Goal: Transaction & Acquisition: Book appointment/travel/reservation

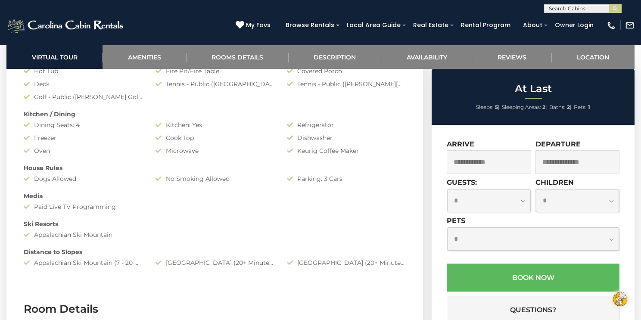
click at [64, 112] on div "Kitchen / Dining" at bounding box center [214, 114] width 395 height 9
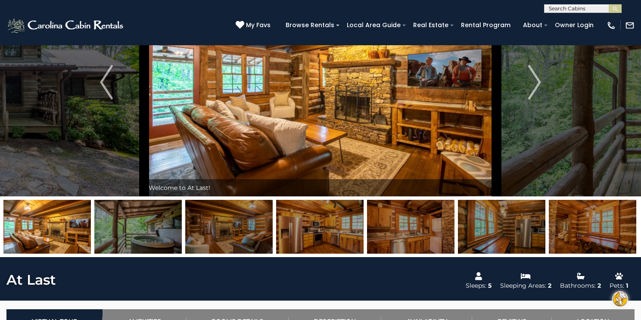
scroll to position [47, 0]
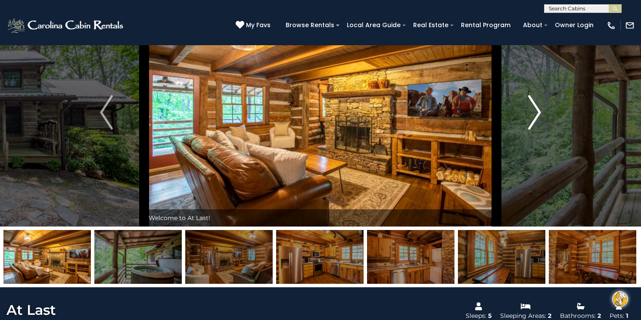
click at [532, 109] on img "Next" at bounding box center [534, 112] width 13 height 34
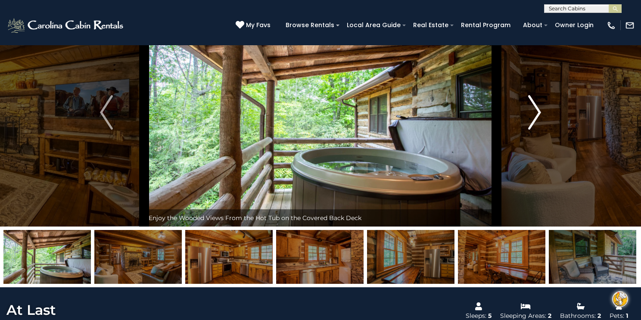
click at [532, 109] on img "Next" at bounding box center [534, 112] width 13 height 34
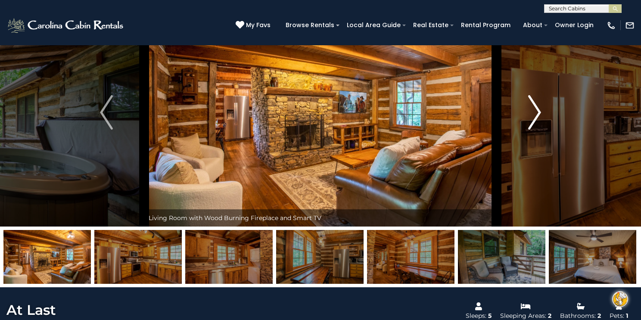
click at [532, 109] on img "Next" at bounding box center [534, 112] width 13 height 34
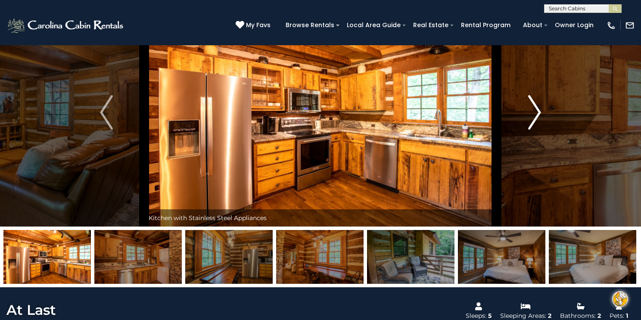
click at [532, 109] on img "Next" at bounding box center [534, 112] width 13 height 34
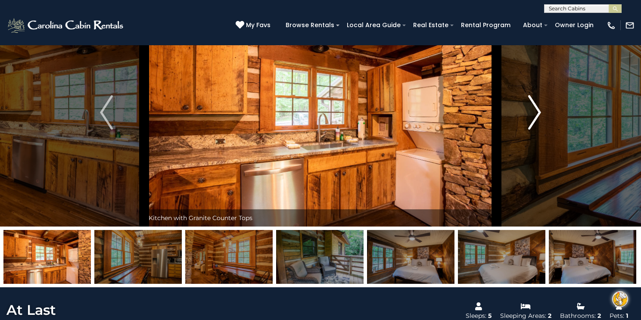
click at [532, 109] on img "Next" at bounding box center [534, 112] width 13 height 34
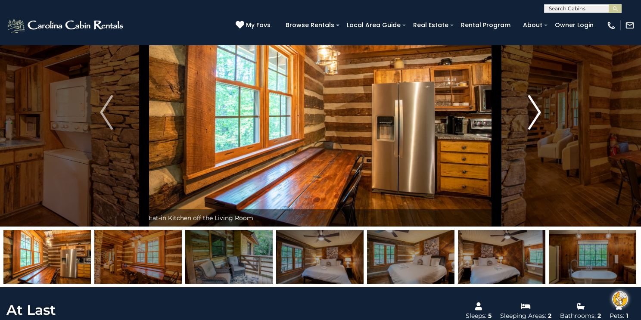
click at [532, 109] on img "Next" at bounding box center [534, 112] width 13 height 34
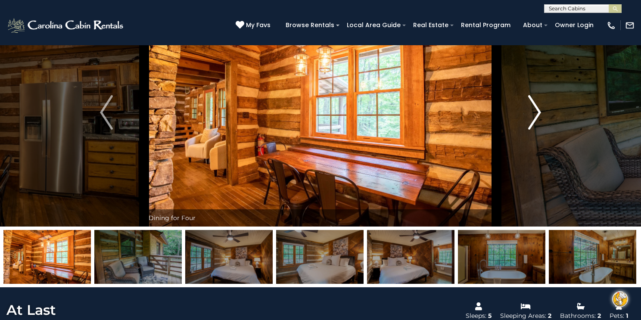
click at [532, 109] on img "Next" at bounding box center [534, 112] width 13 height 34
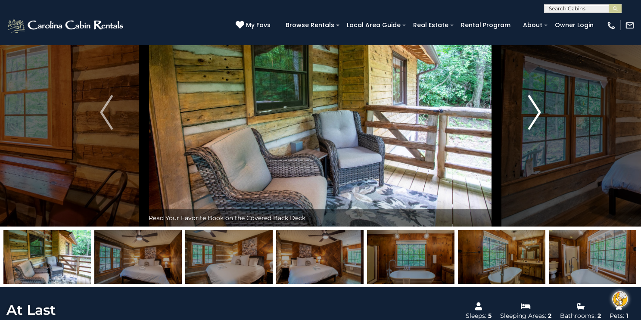
click at [532, 109] on img "Next" at bounding box center [534, 112] width 13 height 34
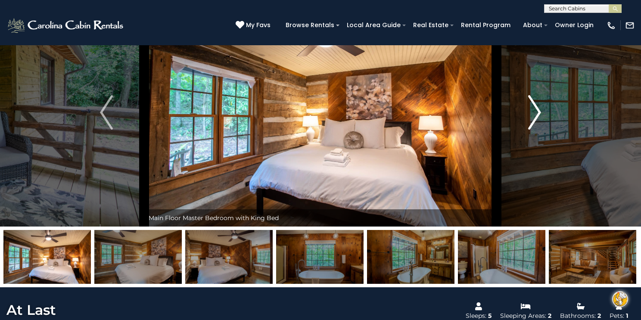
click at [532, 109] on img "Next" at bounding box center [534, 112] width 13 height 34
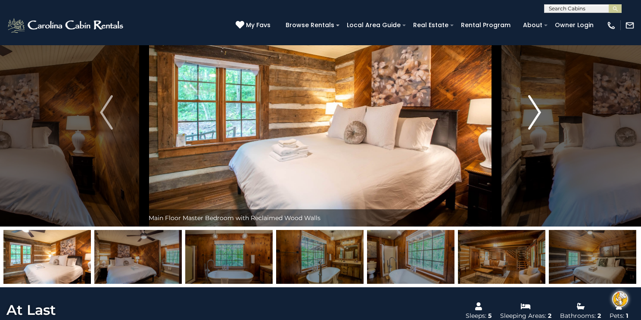
click at [532, 109] on img "Next" at bounding box center [534, 112] width 13 height 34
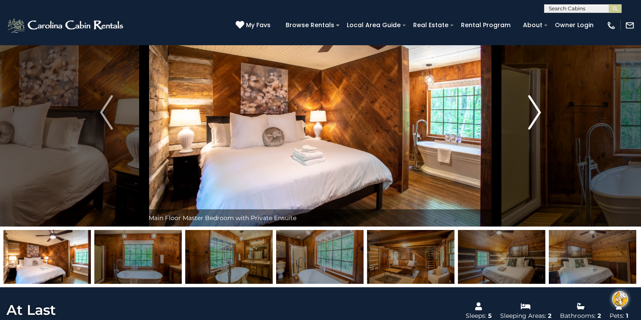
click at [532, 109] on img "Next" at bounding box center [534, 112] width 13 height 34
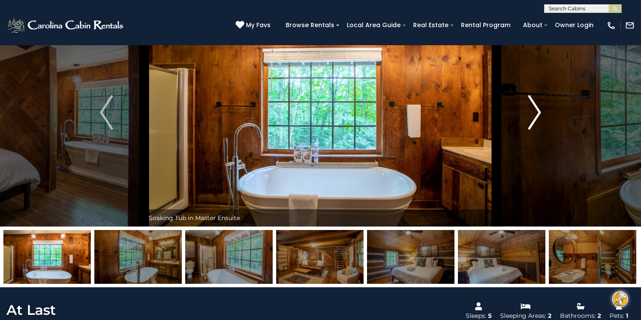
click at [532, 109] on img "Next" at bounding box center [534, 112] width 13 height 34
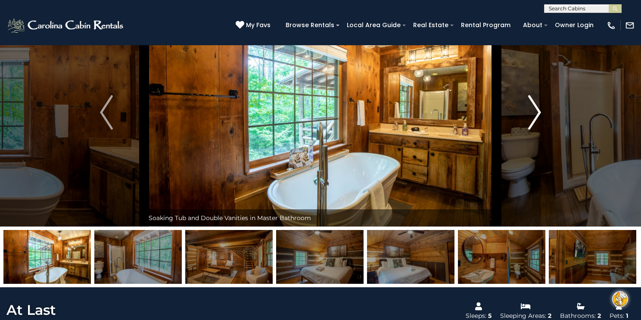
click at [532, 109] on img "Next" at bounding box center [534, 112] width 13 height 34
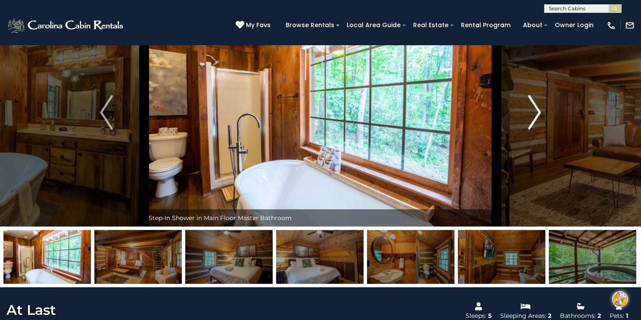
click at [532, 109] on img "Next" at bounding box center [534, 112] width 13 height 34
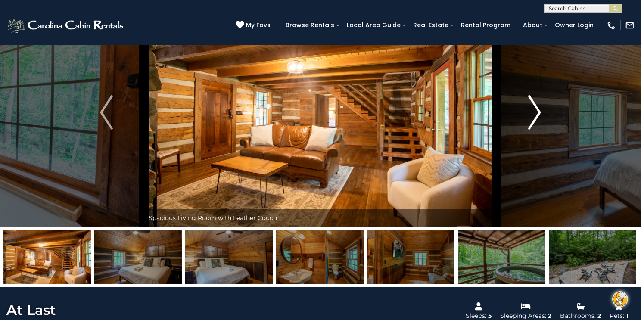
click at [532, 109] on img "Next" at bounding box center [534, 112] width 13 height 34
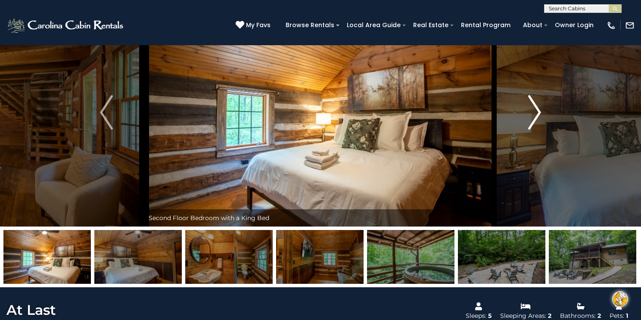
click at [532, 109] on img "Next" at bounding box center [534, 112] width 13 height 34
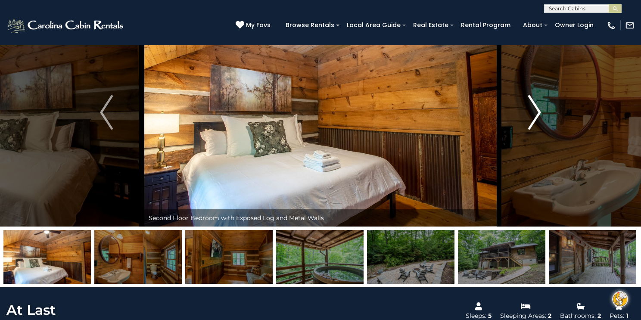
click at [532, 109] on img "Next" at bounding box center [534, 112] width 13 height 34
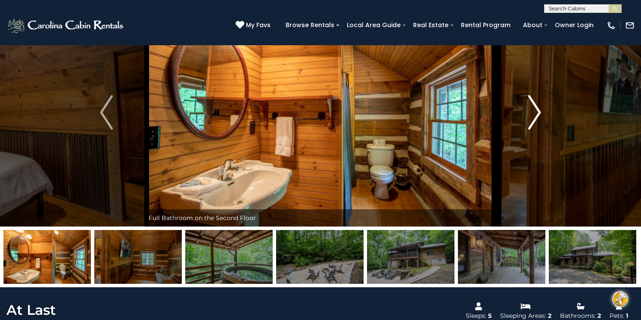
click at [532, 109] on img "Next" at bounding box center [534, 112] width 13 height 34
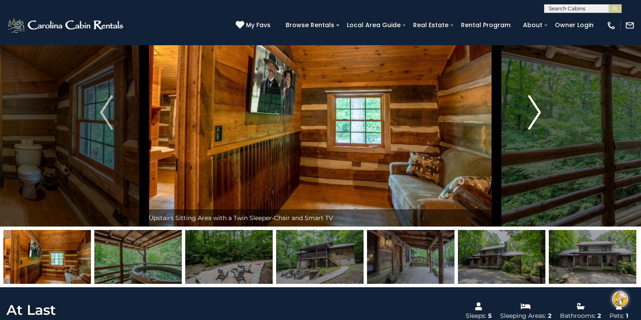
click at [532, 109] on img "Next" at bounding box center [534, 112] width 13 height 34
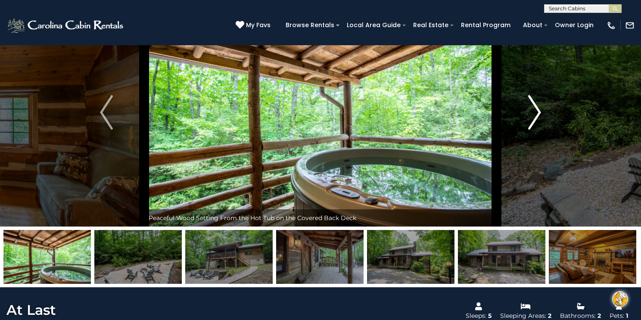
click at [532, 109] on img "Next" at bounding box center [534, 112] width 13 height 34
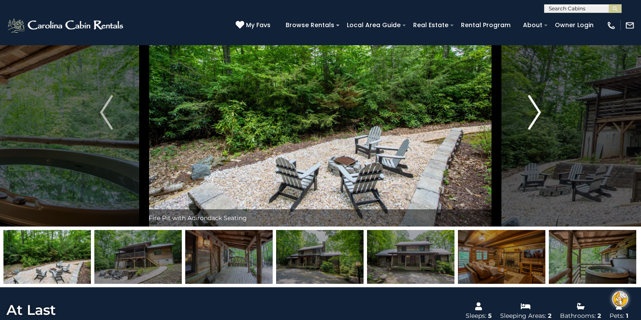
click at [532, 109] on img "Next" at bounding box center [534, 112] width 13 height 34
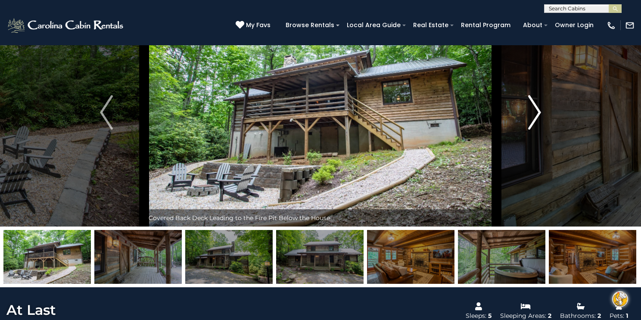
click at [532, 109] on img "Next" at bounding box center [534, 112] width 13 height 34
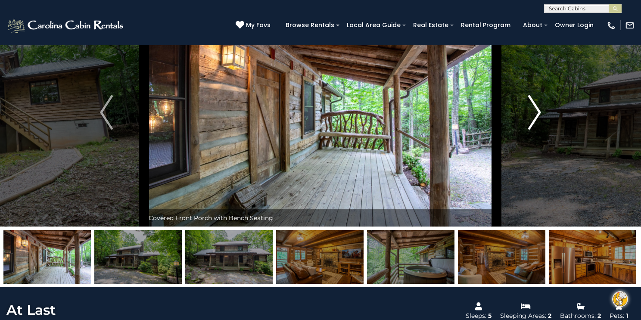
click at [532, 109] on img "Next" at bounding box center [534, 112] width 13 height 34
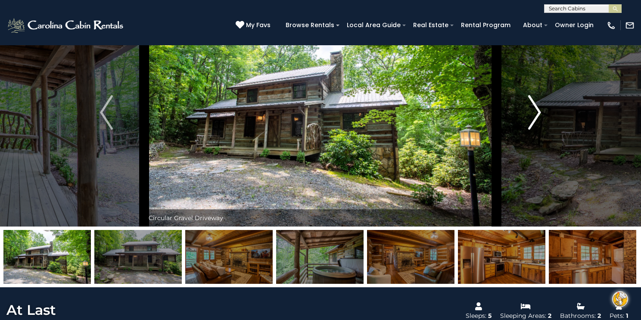
click at [532, 109] on img "Next" at bounding box center [534, 112] width 13 height 34
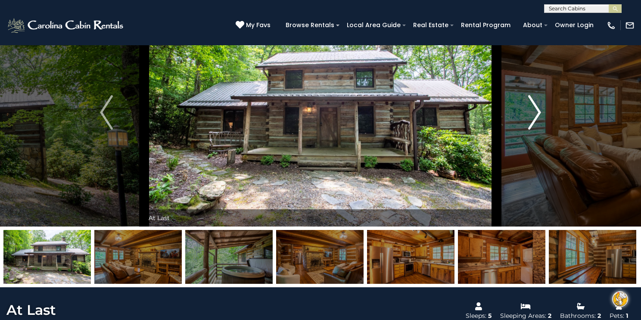
click at [532, 109] on img "Next" at bounding box center [534, 112] width 13 height 34
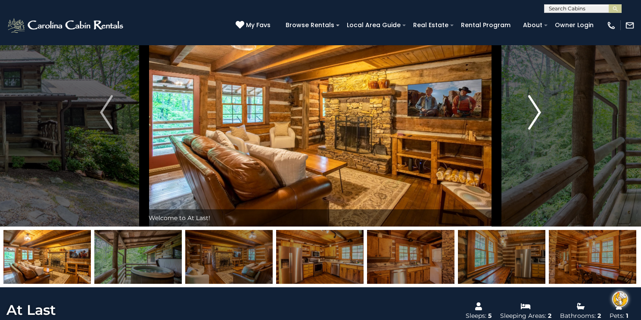
click at [532, 109] on img "Next" at bounding box center [534, 112] width 13 height 34
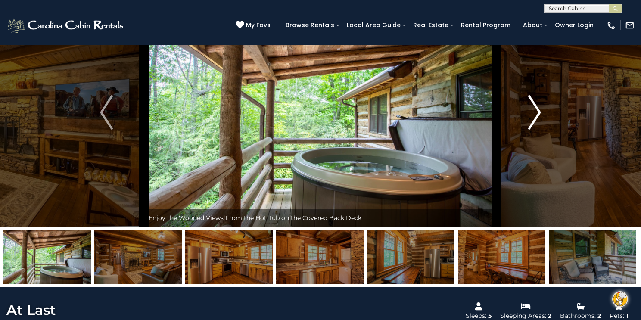
click at [532, 109] on img "Next" at bounding box center [534, 112] width 13 height 34
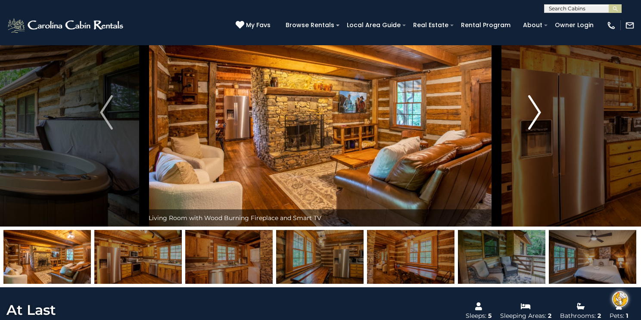
click at [532, 109] on img "Next" at bounding box center [534, 112] width 13 height 34
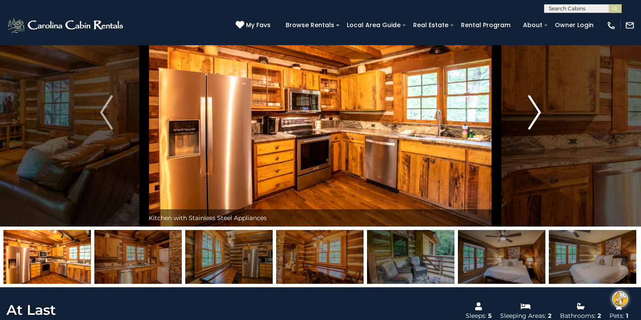
click at [532, 109] on img "Next" at bounding box center [534, 112] width 13 height 34
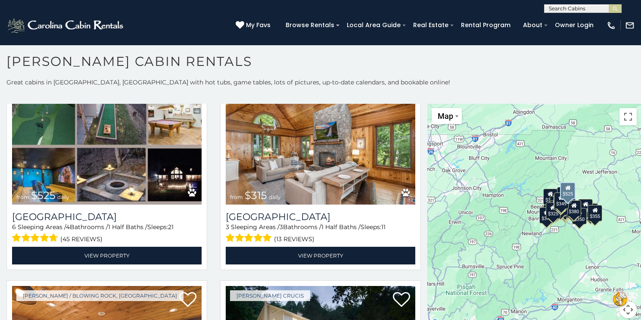
scroll to position [263, 0]
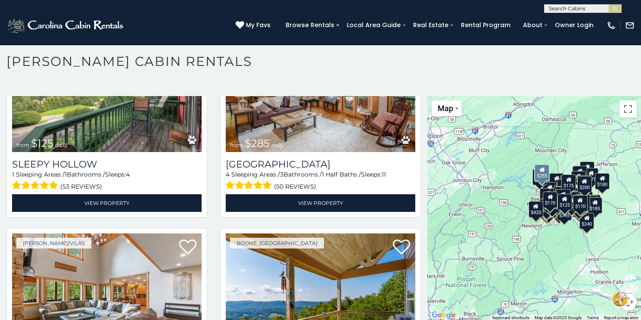
scroll to position [12310, 0]
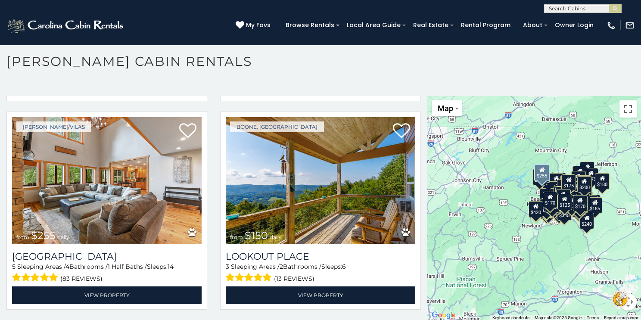
click at [212, 143] on div "Boone/Vilas from $255 daily Stone Mountain Lodge 5 Sleeping Areas / 4 Bathrooms…" at bounding box center [107, 213] width 214 height 203
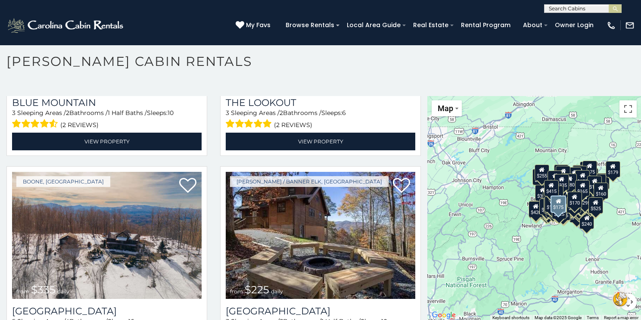
scroll to position [22339, 0]
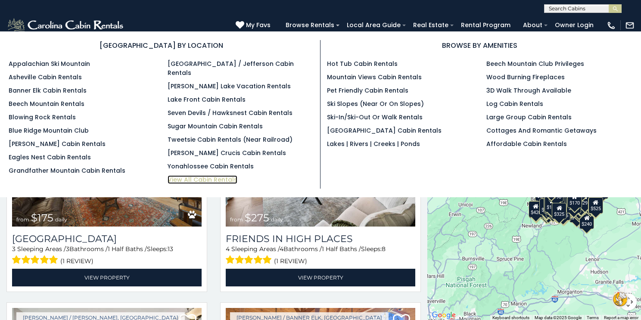
click at [197, 175] on link "View All Cabin Rentals" at bounding box center [203, 179] width 70 height 9
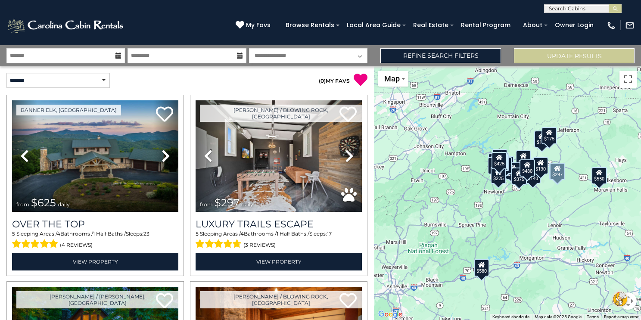
click at [215, 153] on link "Previous" at bounding box center [208, 156] width 25 height 112
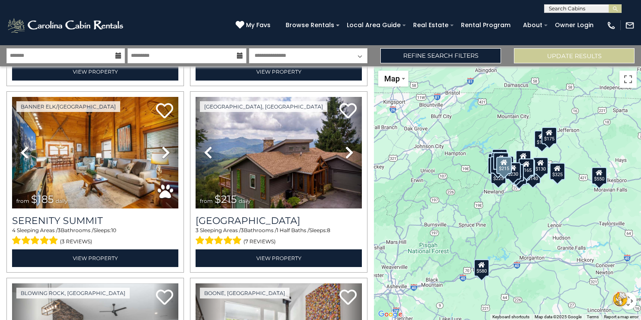
scroll to position [1688, 0]
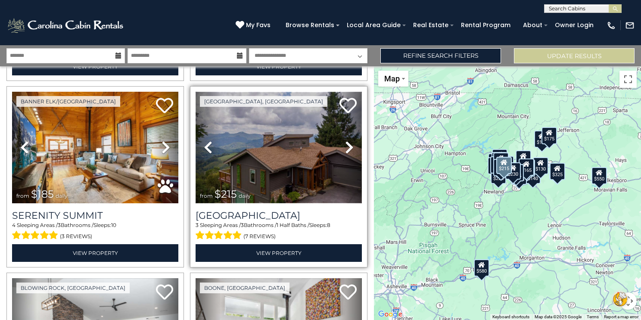
click at [260, 174] on img at bounding box center [279, 148] width 166 height 112
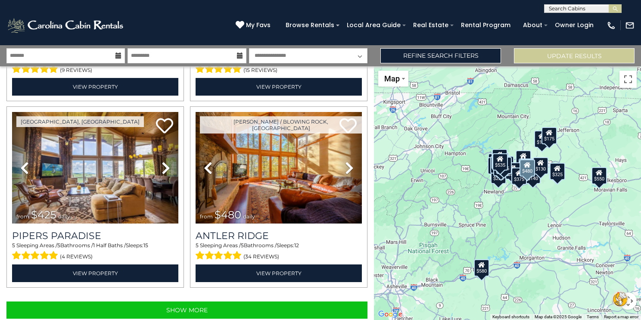
scroll to position [2621, 0]
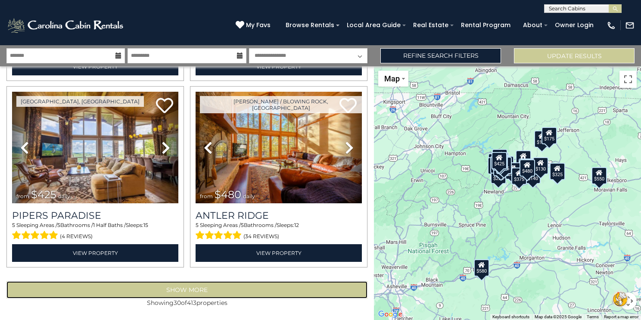
click at [155, 289] on button "Show More" at bounding box center [186, 289] width 361 height 17
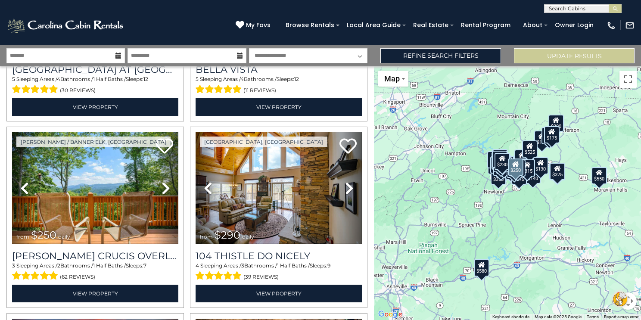
scroll to position [4447, 0]
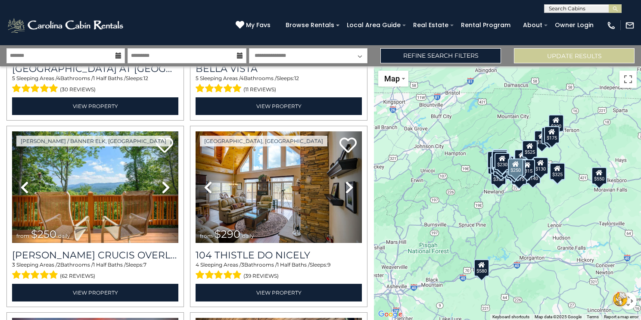
click at [183, 297] on div "Boone / Banner Elk, NC Previous Next" at bounding box center [95, 216] width 178 height 181
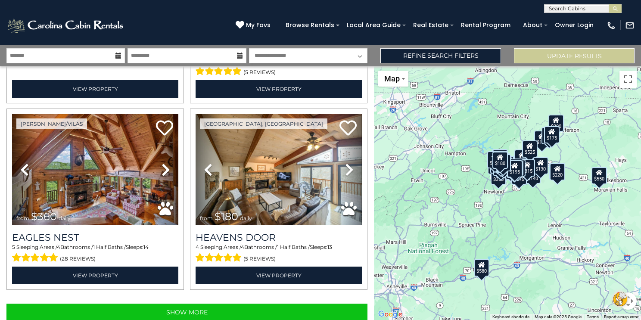
scroll to position [5420, 0]
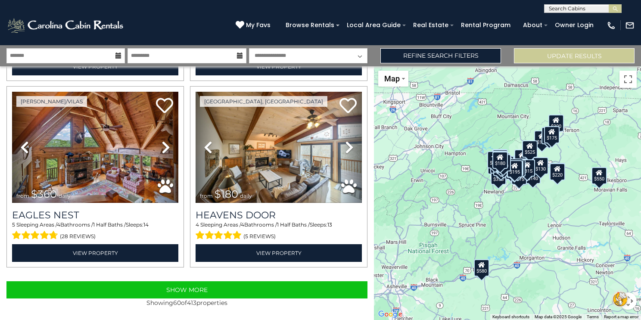
click at [376, 73] on div "$625 $297 $175 $165 $300 $580 $290 $424 $395 $270 $185 $265 $230 $550 $349 $230…" at bounding box center [507, 193] width 267 height 254
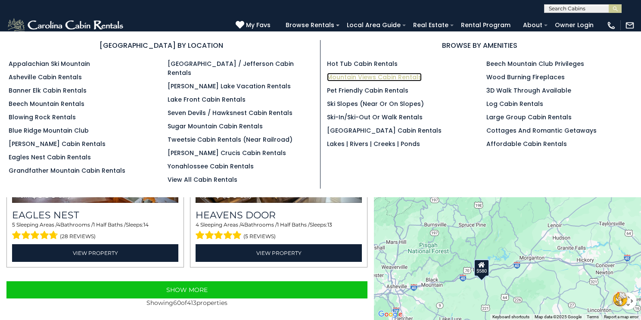
click at [375, 75] on link "Mountain Views Cabin Rentals" at bounding box center [374, 77] width 95 height 9
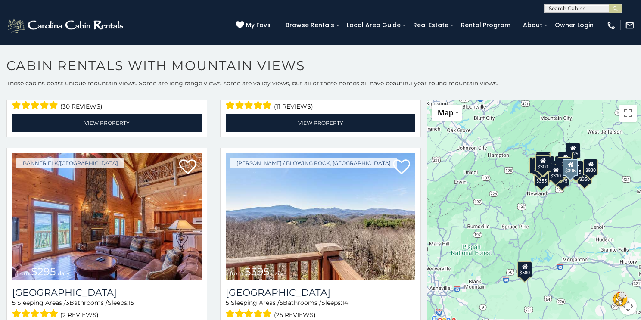
scroll to position [2764, 0]
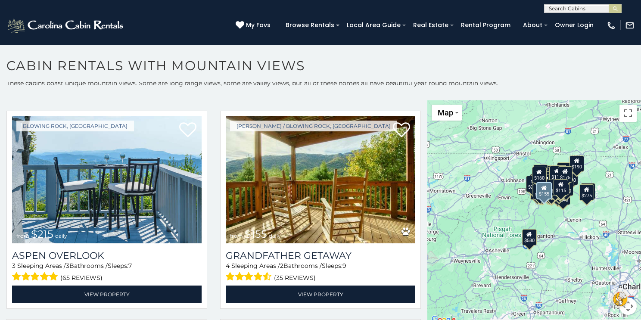
scroll to position [16701, 0]
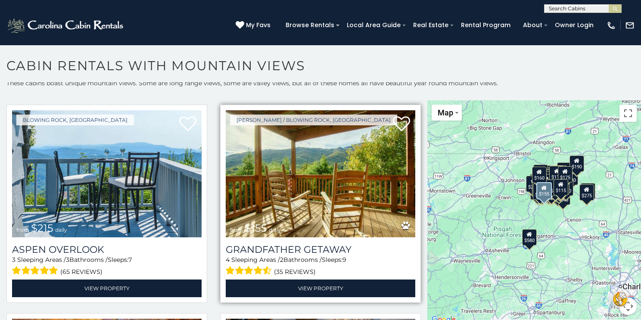
click at [289, 227] on img at bounding box center [321, 173] width 190 height 127
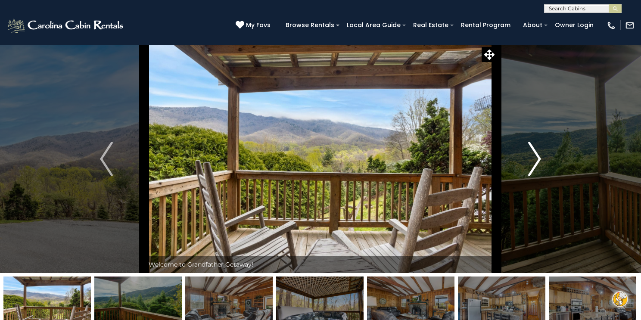
click at [534, 156] on img "Next" at bounding box center [534, 159] width 13 height 34
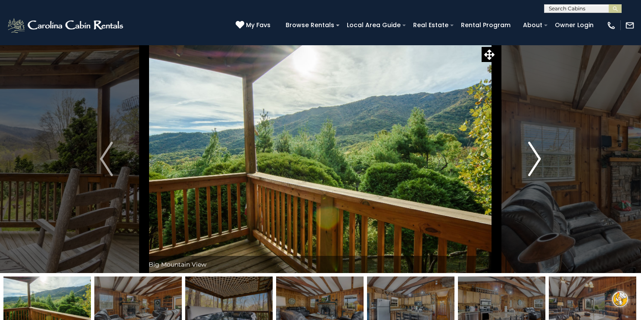
click at [534, 156] on img "Next" at bounding box center [534, 159] width 13 height 34
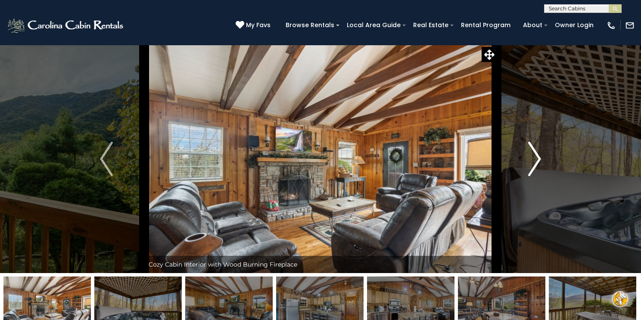
click at [534, 157] on img "Next" at bounding box center [534, 159] width 13 height 34
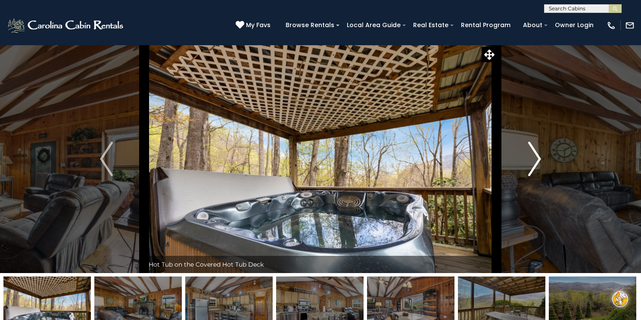
click at [534, 157] on img "Next" at bounding box center [534, 159] width 13 height 34
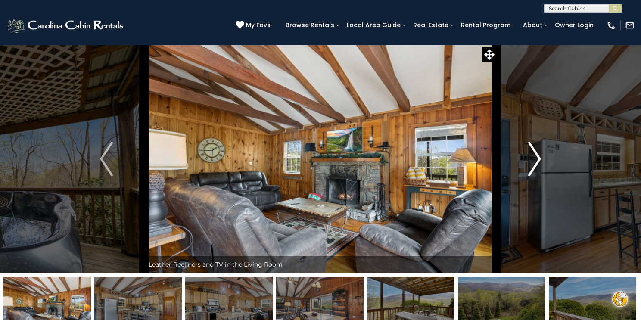
click at [534, 157] on img "Next" at bounding box center [534, 159] width 13 height 34
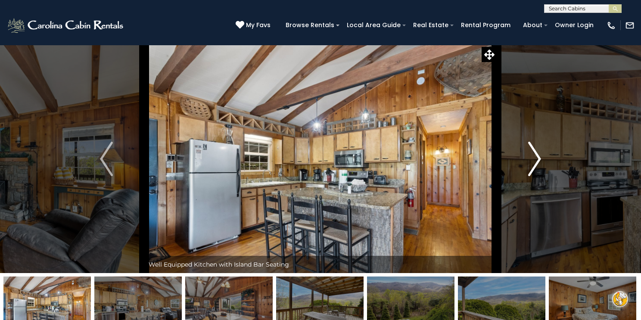
click at [534, 157] on img "Next" at bounding box center [534, 159] width 13 height 34
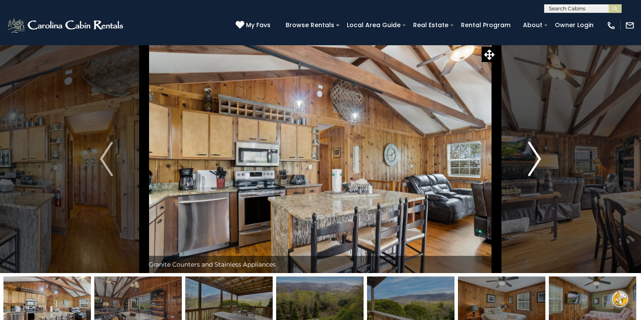
click at [534, 157] on img "Next" at bounding box center [534, 159] width 13 height 34
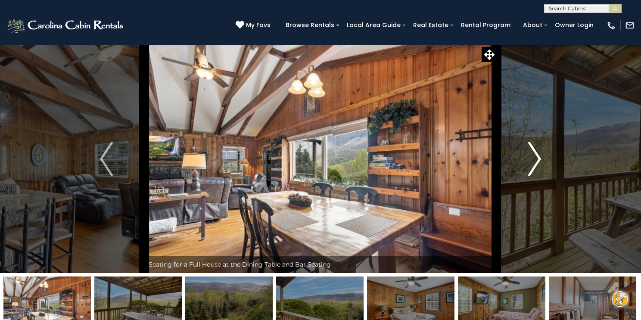
click at [534, 157] on img "Next" at bounding box center [534, 159] width 13 height 34
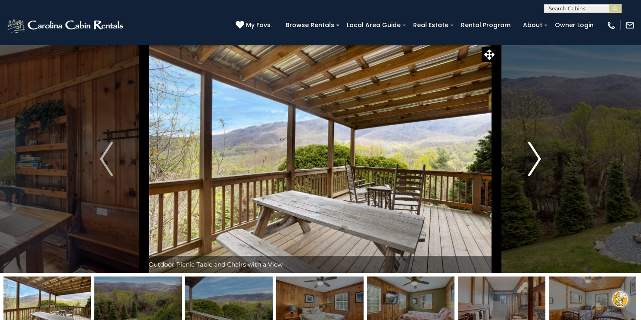
click at [534, 158] on img "Next" at bounding box center [534, 159] width 13 height 34
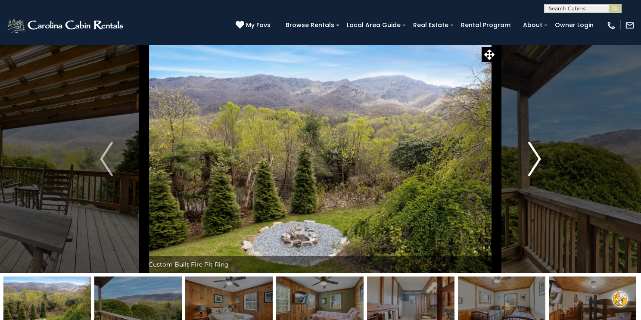
click at [534, 158] on img "Next" at bounding box center [534, 159] width 13 height 34
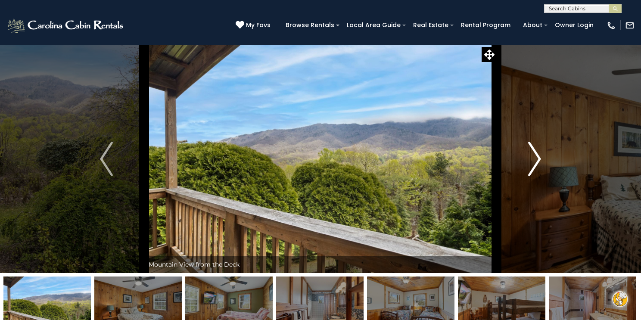
click at [534, 158] on img "Next" at bounding box center [534, 159] width 13 height 34
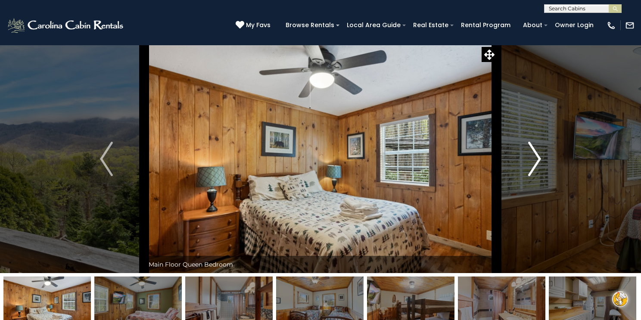
click at [534, 158] on img "Next" at bounding box center [534, 159] width 13 height 34
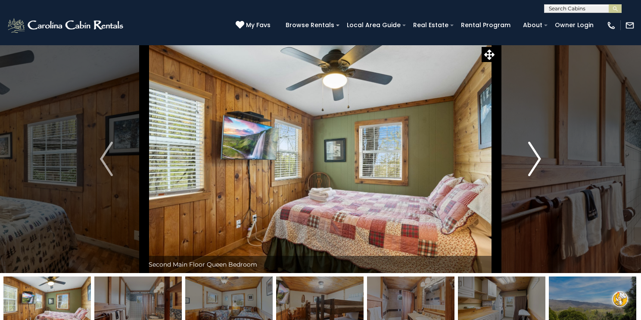
click at [534, 158] on img "Next" at bounding box center [534, 159] width 13 height 34
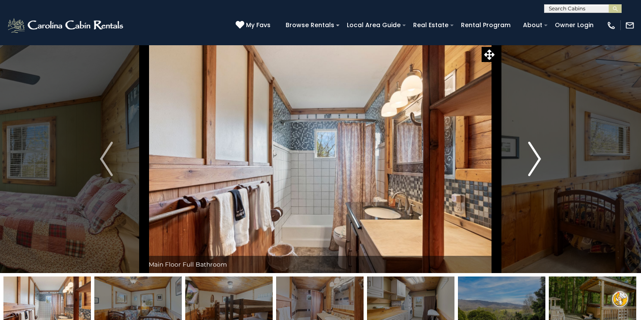
click at [534, 158] on img "Next" at bounding box center [534, 159] width 13 height 34
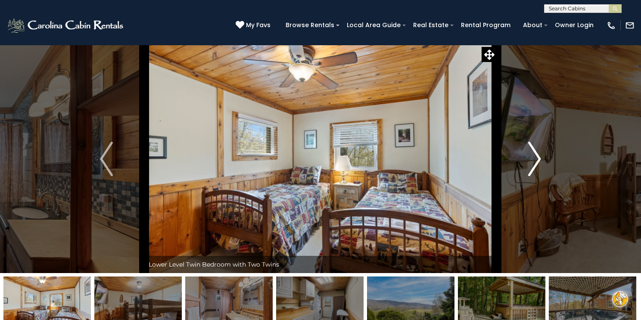
click at [534, 158] on img "Next" at bounding box center [534, 159] width 13 height 34
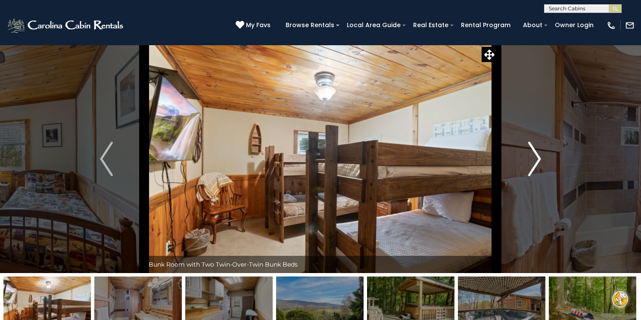
click at [534, 158] on img "Next" at bounding box center [534, 159] width 13 height 34
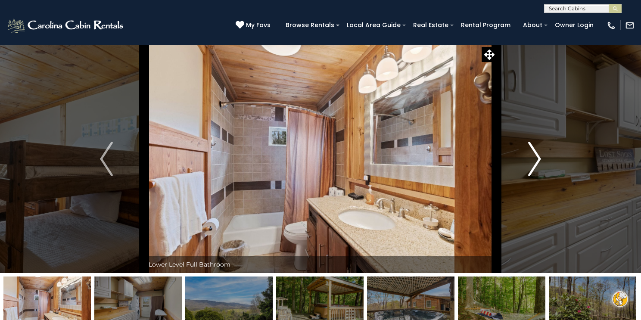
click at [534, 158] on img "Next" at bounding box center [534, 159] width 13 height 34
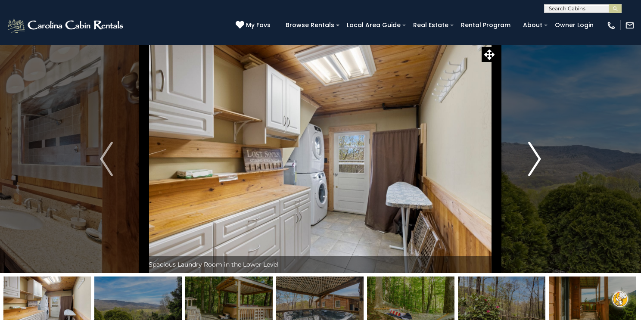
click at [534, 158] on img "Next" at bounding box center [534, 159] width 13 height 34
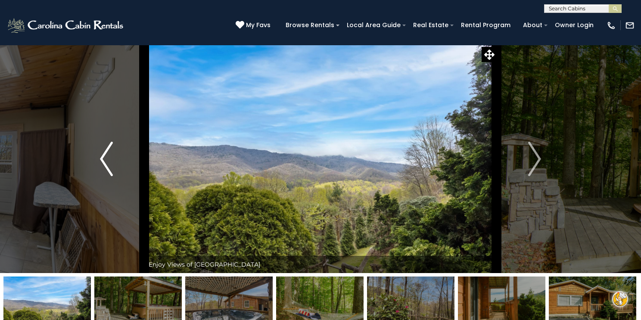
click at [108, 154] on img "Previous" at bounding box center [106, 159] width 13 height 34
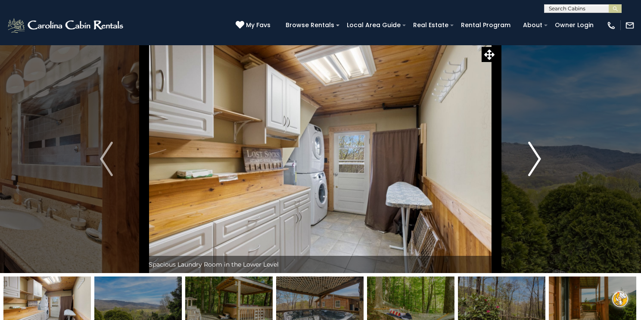
click at [531, 157] on img "Next" at bounding box center [534, 159] width 13 height 34
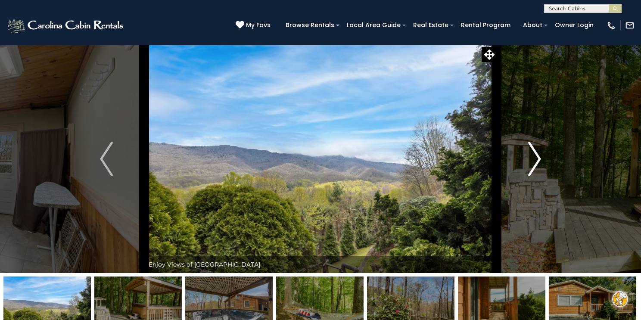
click at [531, 157] on img "Next" at bounding box center [534, 159] width 13 height 34
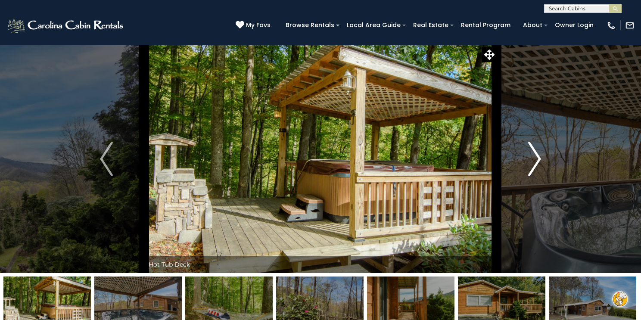
click at [531, 157] on img "Next" at bounding box center [534, 159] width 13 height 34
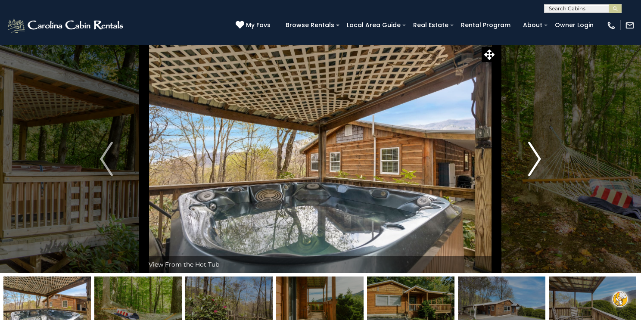
click at [530, 159] on img "Next" at bounding box center [534, 159] width 13 height 34
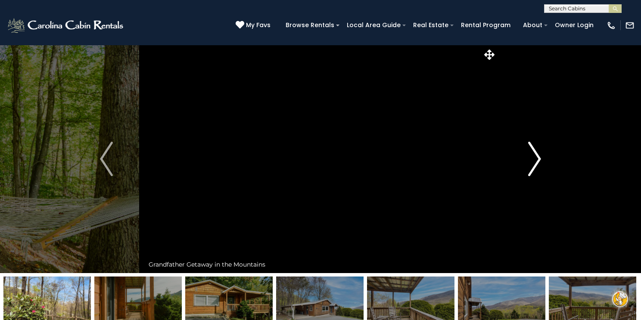
click at [530, 159] on img "Next" at bounding box center [534, 159] width 13 height 34
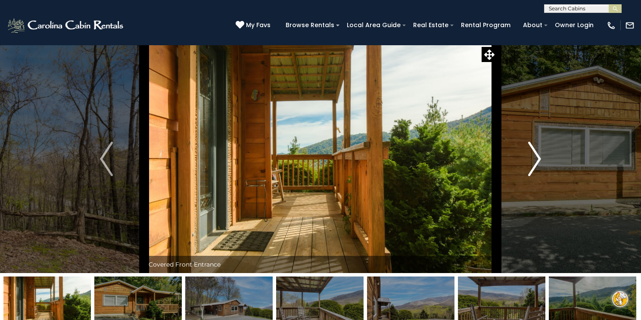
click at [530, 159] on img "Next" at bounding box center [534, 159] width 13 height 34
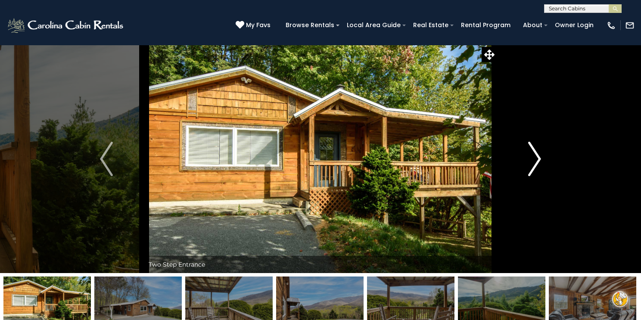
click at [530, 159] on img "Next" at bounding box center [534, 159] width 13 height 34
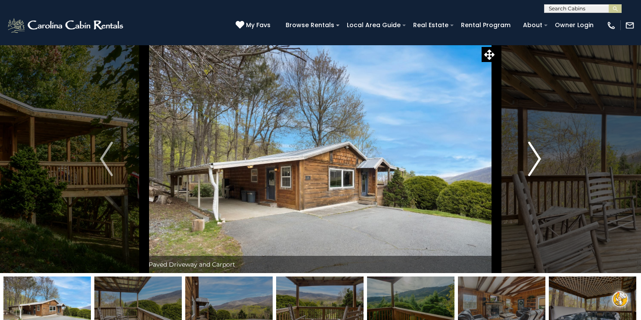
click at [530, 159] on img "Next" at bounding box center [534, 159] width 13 height 34
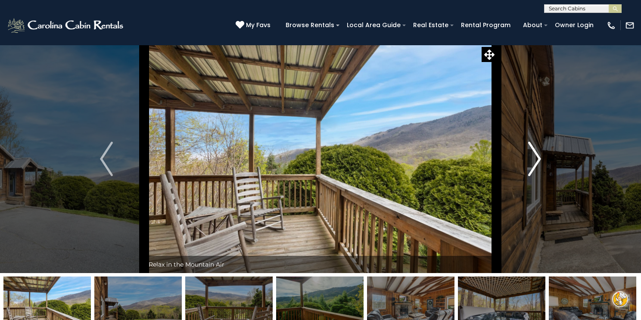
click at [530, 159] on img "Next" at bounding box center [534, 159] width 13 height 34
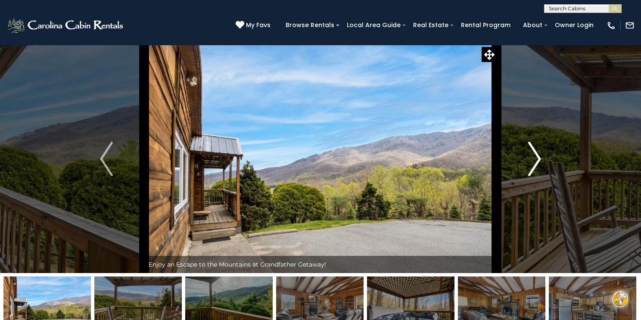
click at [530, 159] on img "Next" at bounding box center [534, 159] width 13 height 34
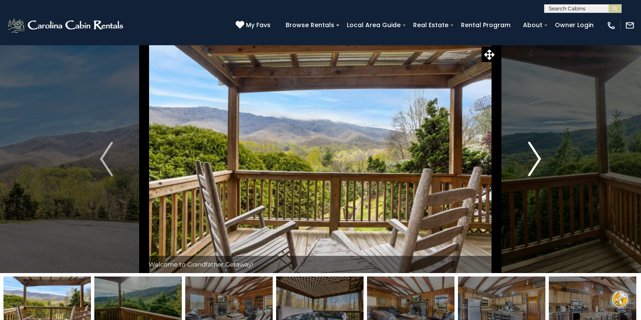
click at [530, 159] on img "Next" at bounding box center [534, 159] width 13 height 34
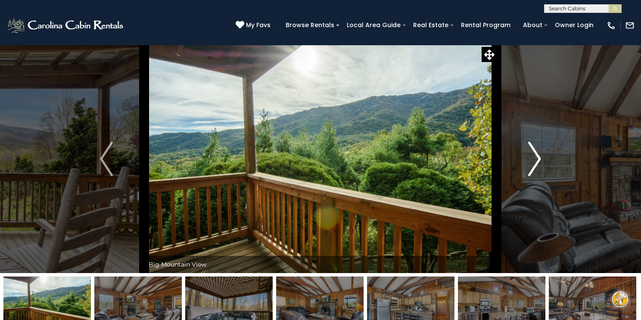
click at [530, 160] on img "Next" at bounding box center [534, 159] width 13 height 34
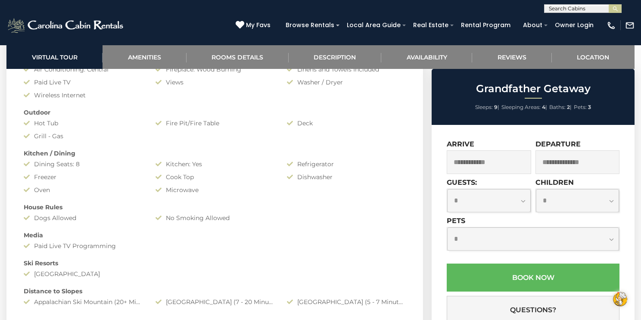
scroll to position [668, 0]
click at [472, 161] on input "text" at bounding box center [489, 162] width 84 height 24
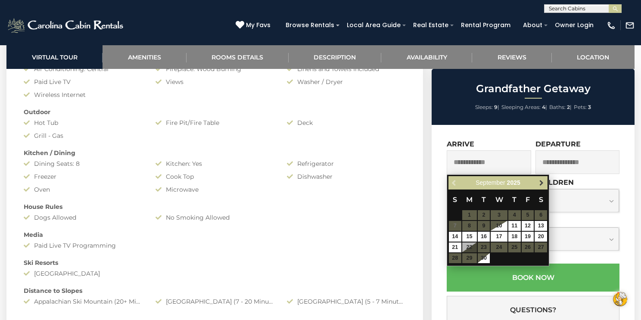
click at [542, 182] on span "Next" at bounding box center [541, 183] width 7 height 7
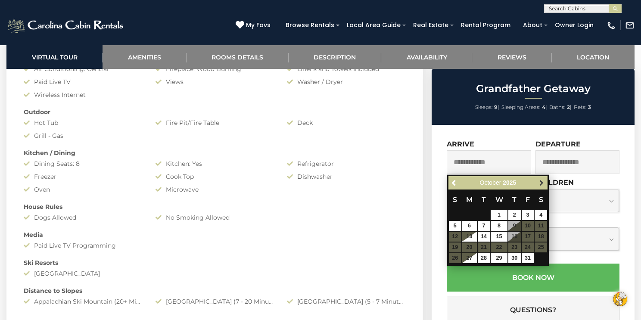
click at [542, 183] on span "Next" at bounding box center [541, 183] width 7 height 7
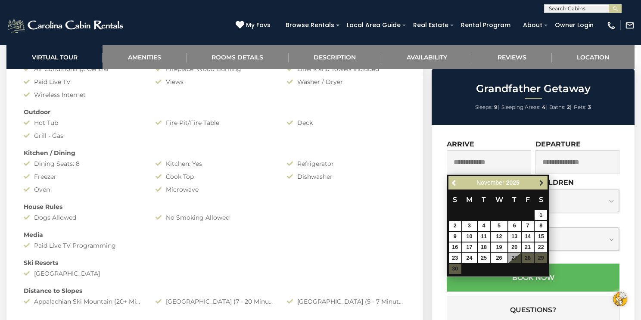
click at [541, 183] on span "Next" at bounding box center [541, 183] width 7 height 7
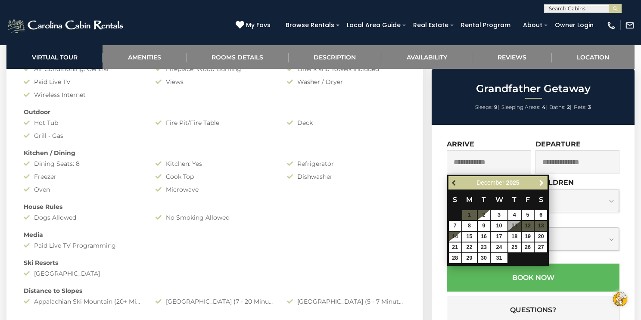
click at [453, 181] on span "Previous" at bounding box center [454, 183] width 7 height 7
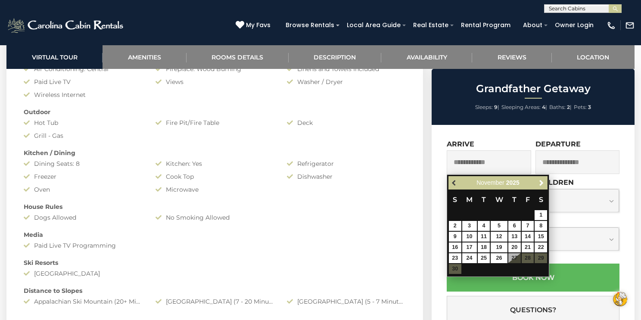
click at [453, 181] on span "Previous" at bounding box center [454, 183] width 7 height 7
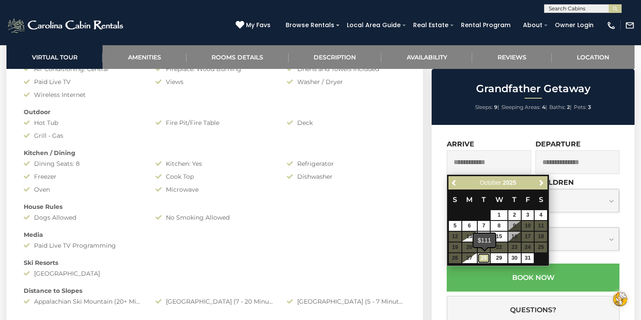
click at [484, 256] on link "28" at bounding box center [484, 258] width 12 height 10
type input "**********"
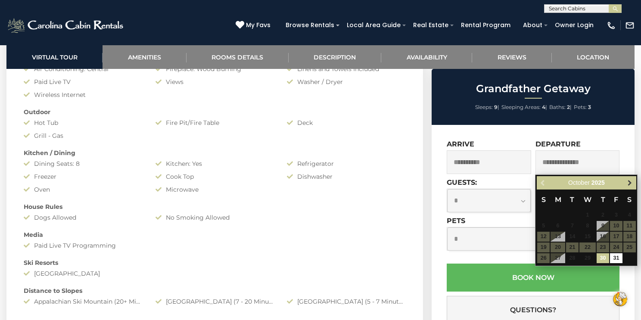
click at [628, 181] on span "Next" at bounding box center [630, 183] width 7 height 7
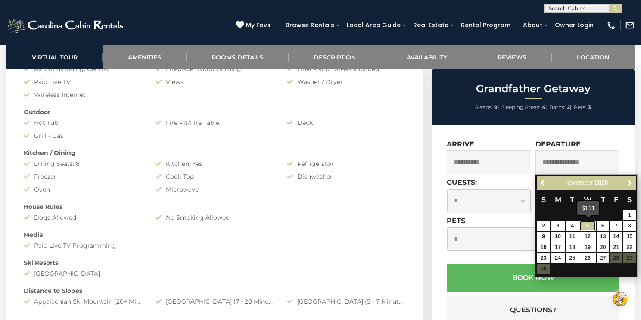
click at [587, 225] on link "5" at bounding box center [588, 226] width 16 height 10
type input "**********"
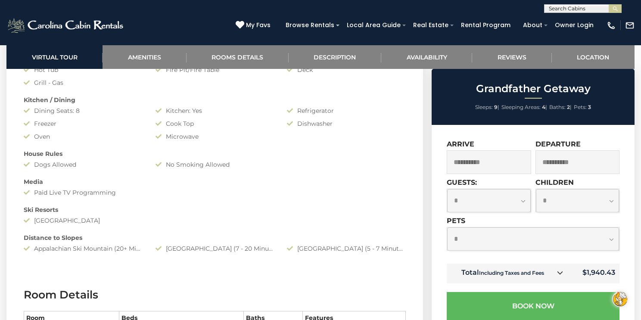
scroll to position [765, 0]
